Goal: Transaction & Acquisition: Purchase product/service

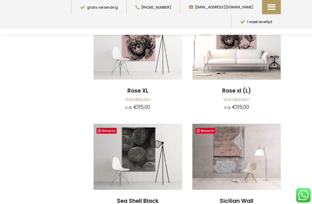
scroll to position [3378, 0]
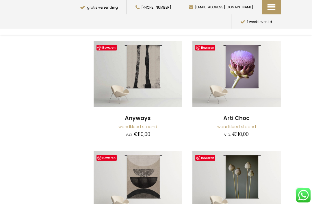
scroll to position [193, 0]
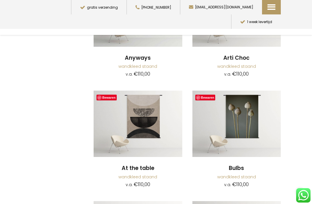
click at [157, 130] on img at bounding box center [138, 124] width 89 height 66
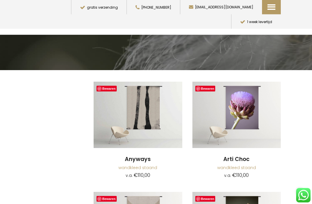
scroll to position [92, 0]
click at [158, 122] on img at bounding box center [138, 115] width 89 height 66
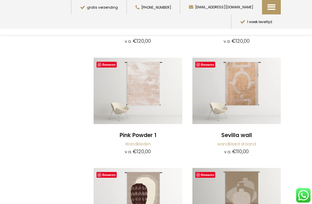
scroll to position [1009, 0]
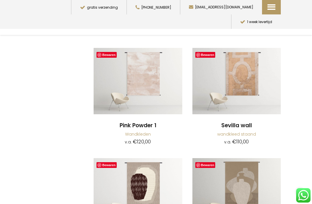
click at [256, 76] on img at bounding box center [236, 81] width 89 height 66
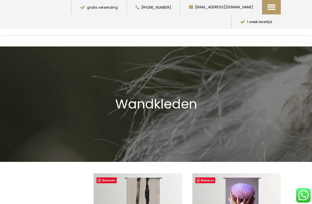
scroll to position [1027, 0]
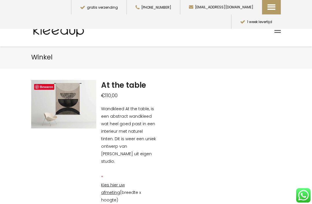
scroll to position [12, 0]
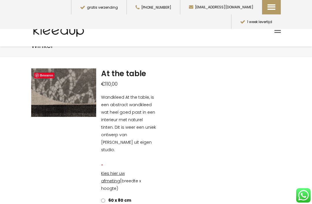
click at [59, 83] on img at bounding box center [42, 150] width 578 height 433
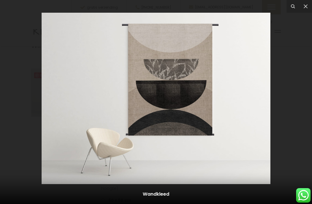
click at [308, 6] on icon at bounding box center [305, 6] width 7 height 7
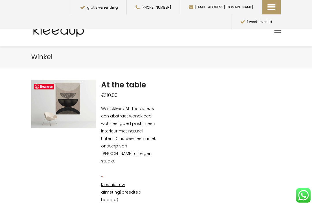
scroll to position [0, 0]
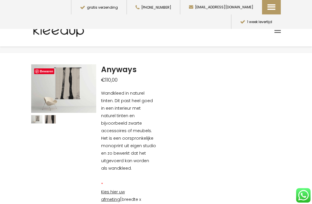
scroll to position [17, 0]
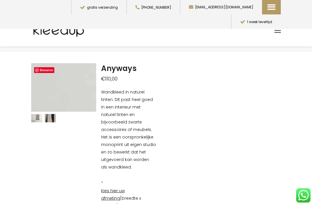
click at [63, 86] on img at bounding box center [217, 133] width 739 height 554
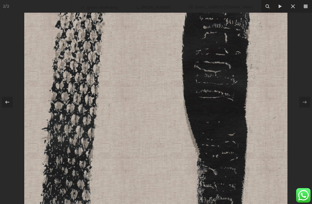
click at [291, 7] on icon at bounding box center [292, 6] width 7 height 7
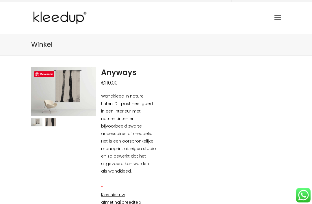
scroll to position [0, 0]
